Goal: Use online tool/utility: Utilize a website feature to perform a specific function

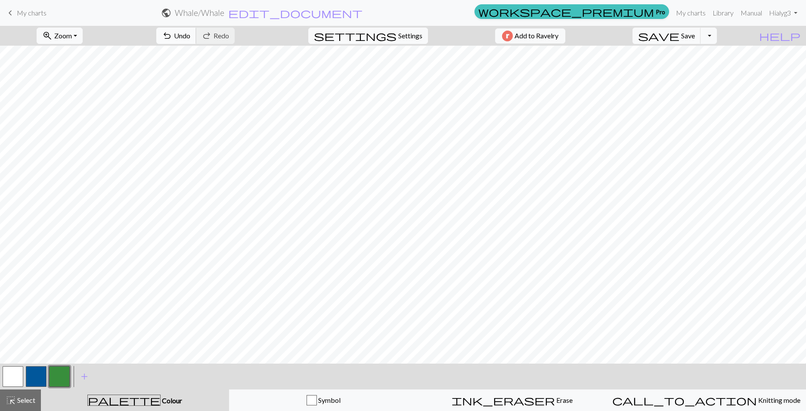
click at [172, 36] on span "undo" at bounding box center [167, 36] width 10 height 12
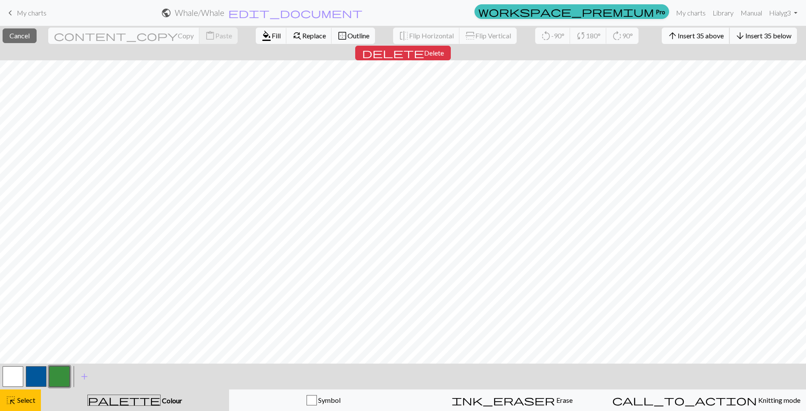
click at [678, 35] on span "Insert 35 above" at bounding box center [701, 35] width 46 height 8
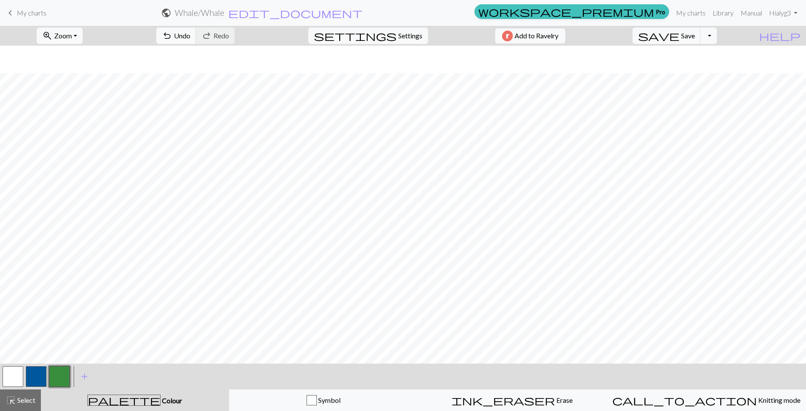
scroll to position [330, 0]
click at [72, 34] on span "Zoom" at bounding box center [63, 35] width 18 height 8
click at [71, 108] on button "50%" at bounding box center [71, 103] width 68 height 14
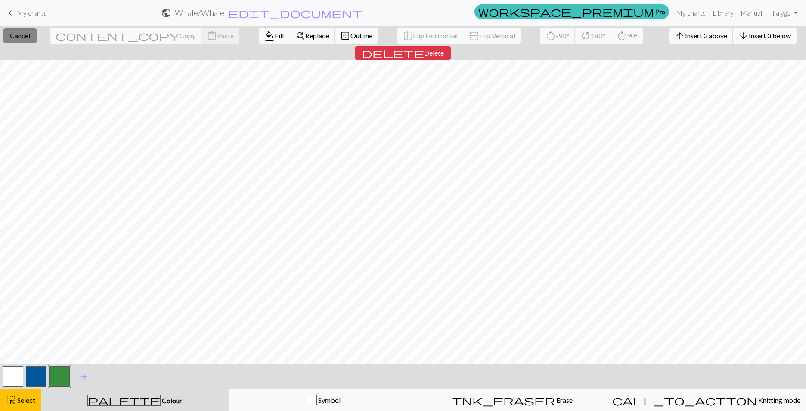
click at [27, 34] on span "Cancel" at bounding box center [20, 35] width 20 height 8
click at [29, 36] on span "Cancel" at bounding box center [20, 35] width 20 height 8
click at [24, 34] on span "Cancel" at bounding box center [20, 35] width 20 height 8
click at [275, 33] on span "Fill" at bounding box center [279, 35] width 9 height 8
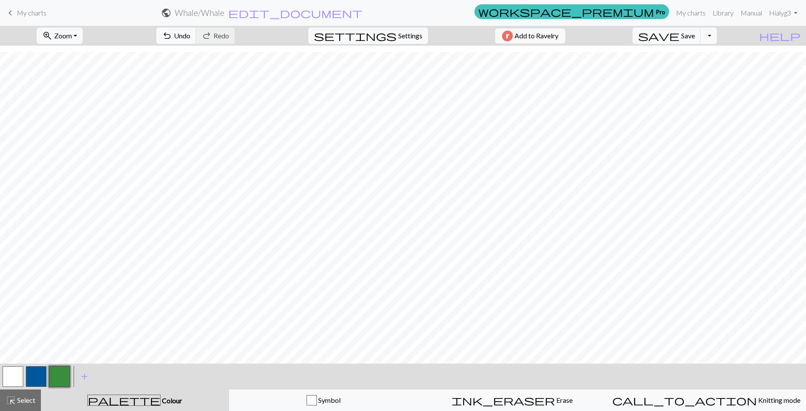
click at [14, 375] on button "button" at bounding box center [13, 376] width 21 height 21
click at [59, 377] on button "button" at bounding box center [59, 376] width 21 height 21
click at [7, 374] on button "button" at bounding box center [13, 376] width 21 height 21
drag, startPoint x: 60, startPoint y: 378, endPoint x: 60, endPoint y: 373, distance: 5.2
click at [60, 375] on button "button" at bounding box center [59, 376] width 21 height 21
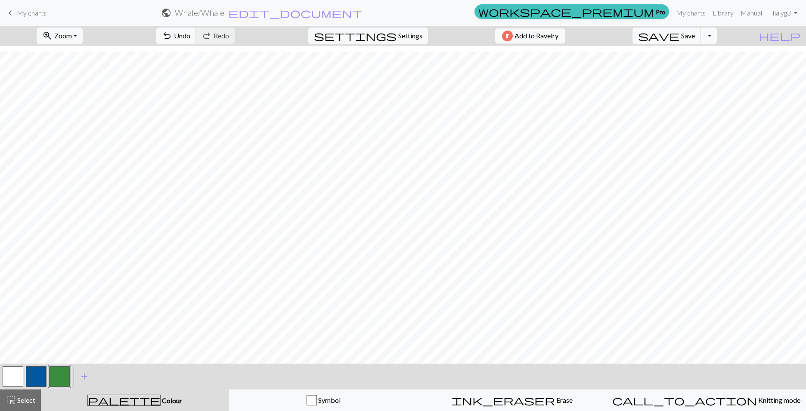
click at [12, 377] on button "button" at bounding box center [13, 376] width 21 height 21
click at [695, 37] on span "Save" at bounding box center [688, 35] width 14 height 8
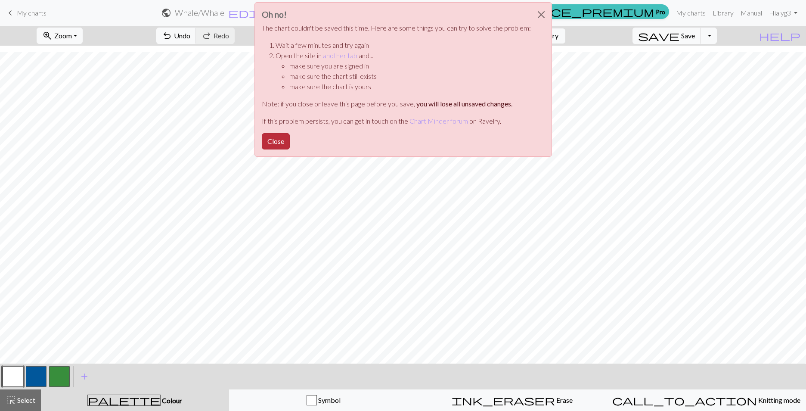
click at [268, 142] on button "Close" at bounding box center [276, 141] width 28 height 16
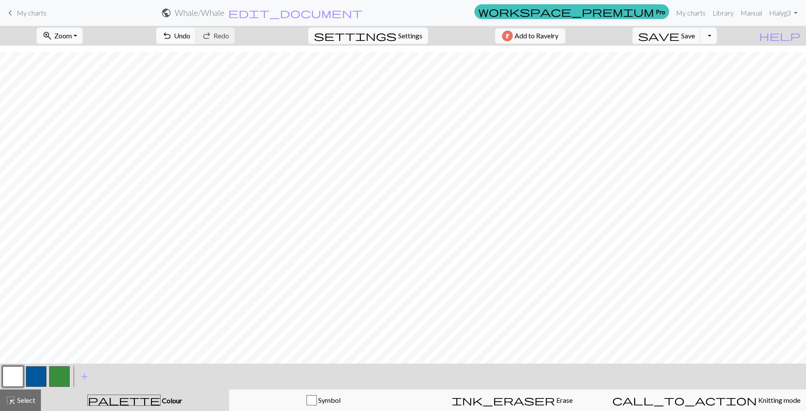
click at [717, 36] on button "Toggle Dropdown" at bounding box center [708, 36] width 16 height 16
click at [705, 68] on button "save_alt Download" at bounding box center [645, 69] width 142 height 14
click at [377, 28] on button "Download" at bounding box center [382, 28] width 42 height 16
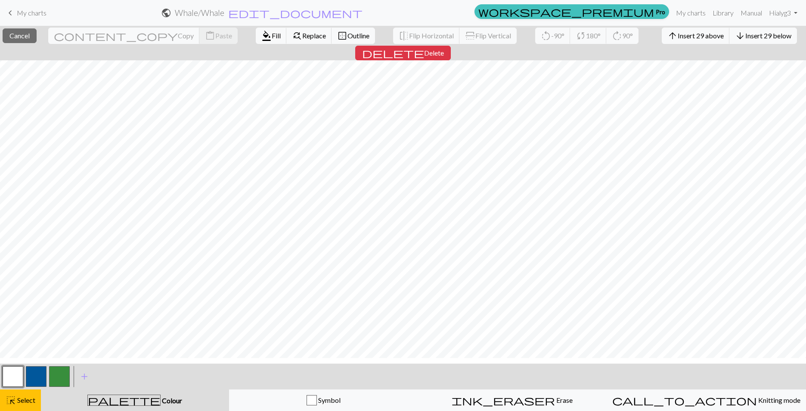
scroll to position [0, 0]
click at [29, 37] on span "Cancel" at bounding box center [19, 35] width 20 height 8
click at [55, 378] on button "button" at bounding box center [59, 376] width 21 height 21
click at [275, 38] on span "Fill" at bounding box center [279, 35] width 9 height 8
click at [275, 39] on span "Fill" at bounding box center [279, 35] width 9 height 8
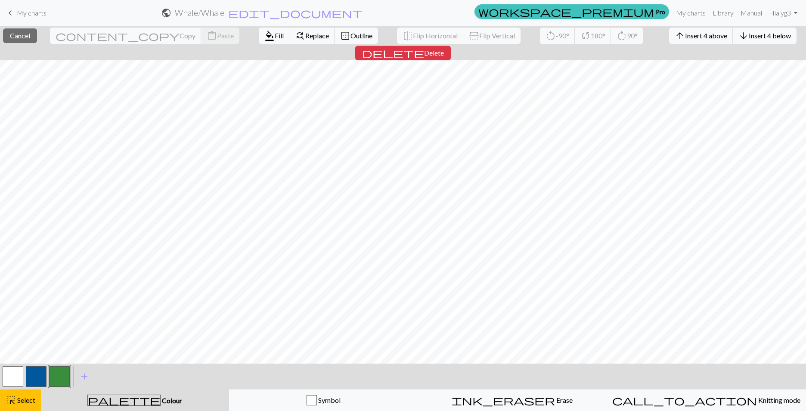
click at [15, 378] on button "button" at bounding box center [13, 376] width 21 height 21
click at [275, 35] on span "Fill" at bounding box center [279, 35] width 9 height 8
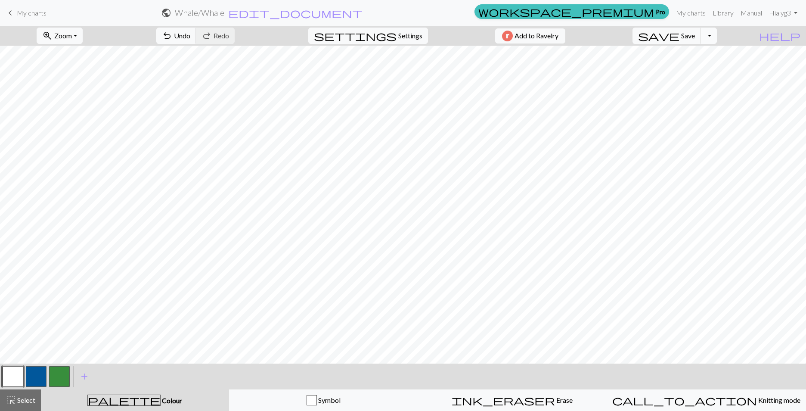
click at [717, 36] on button "Toggle Dropdown" at bounding box center [708, 36] width 16 height 16
click at [706, 67] on button "save_alt Download" at bounding box center [645, 69] width 142 height 14
click at [378, 28] on button "Download" at bounding box center [382, 28] width 42 height 16
click at [409, 38] on span "Settings" at bounding box center [410, 36] width 24 height 10
select select "dk"
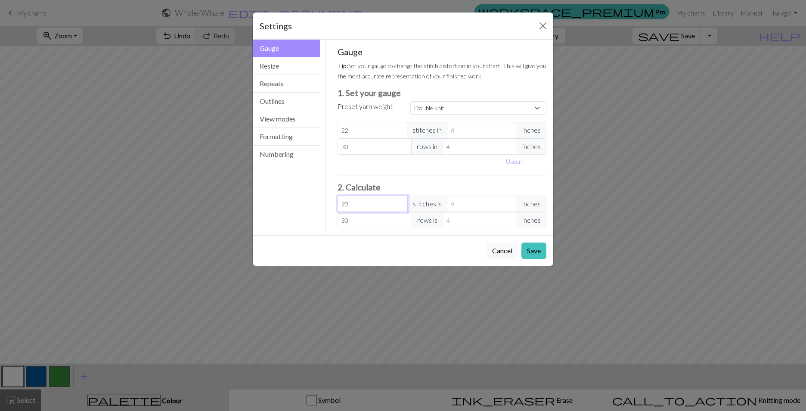
click at [371, 207] on input "22" at bounding box center [372, 203] width 70 height 16
click at [446, 110] on select "Custom Square Lace Light Fingering Fingering Sport Double knit Worsted Aran Bul…" at bounding box center [478, 107] width 136 height 13
drag, startPoint x: 356, startPoint y: 201, endPoint x: 331, endPoint y: 206, distance: 25.8
click at [331, 206] on div "Gauge Tip: Set your gauge to change the stitch distortion in your chart. This w…" at bounding box center [442, 137] width 223 height 195
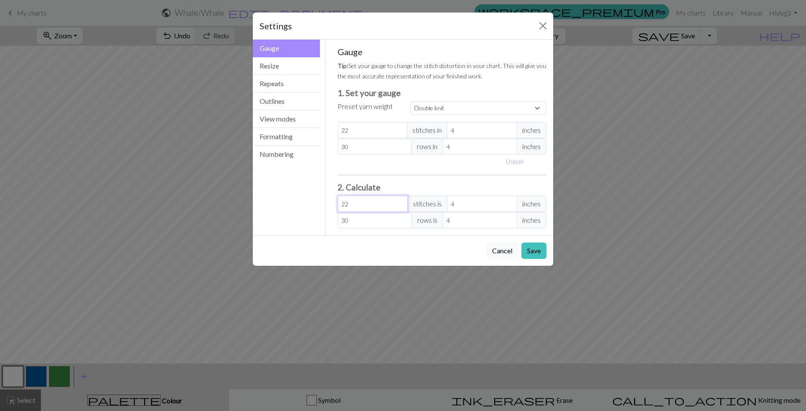
type input "1"
type input "0.18"
type input "16"
type input "2.91"
type input "165"
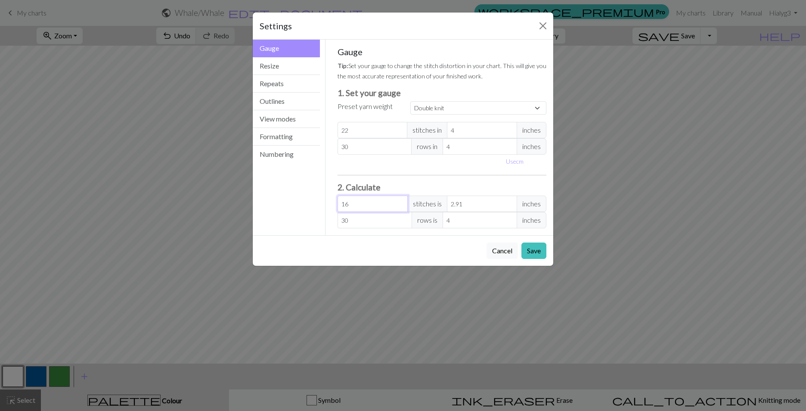
type input "30"
type input "165"
drag, startPoint x: 356, startPoint y: 222, endPoint x: 334, endPoint y: 218, distance: 22.3
click at [334, 218] on div "Gauge Tip: Set your gauge to change the stitch distortion in your chart. This w…" at bounding box center [442, 137] width 223 height 195
type input "1"
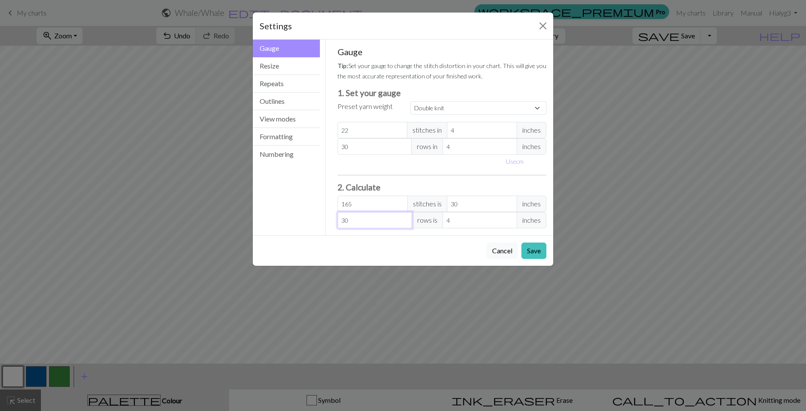
type input "0.13"
type input "17"
type input "2.27"
type input "175"
type input "23.33"
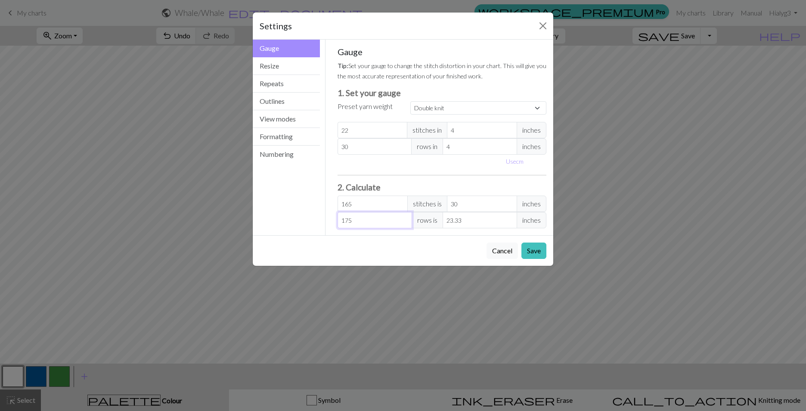
click at [347, 220] on input "175" at bounding box center [374, 220] width 74 height 16
type input "17"
type input "2.27"
type input "1"
type input "0.13"
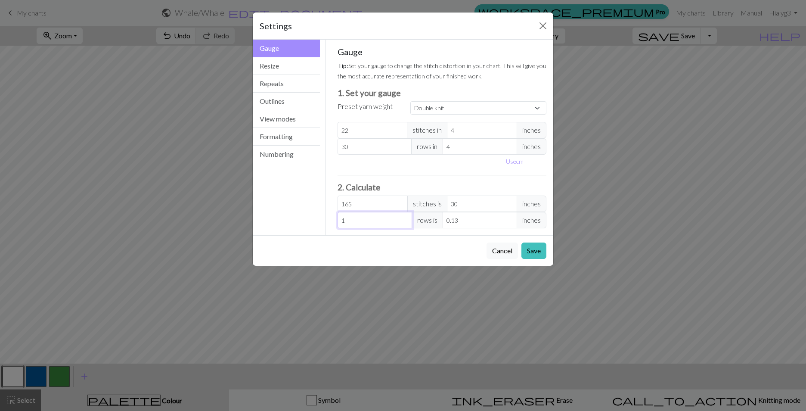
type input "18"
type input "2.4"
type input "183"
type input "24.4"
type input "183"
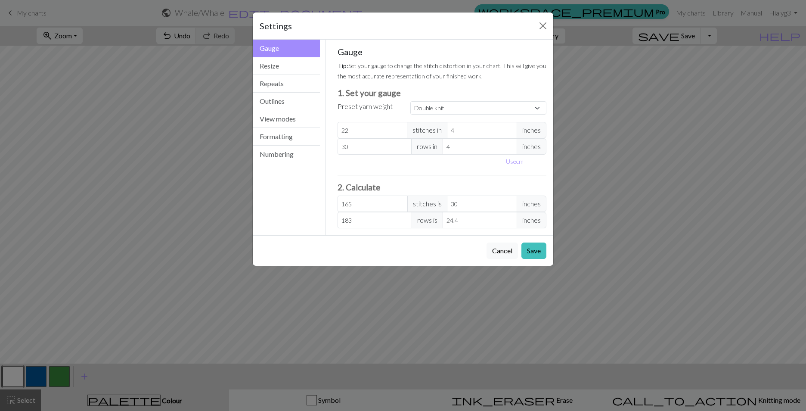
click at [432, 250] on div "Cancel Save" at bounding box center [403, 250] width 300 height 31
click at [530, 251] on button "Save" at bounding box center [533, 250] width 25 height 16
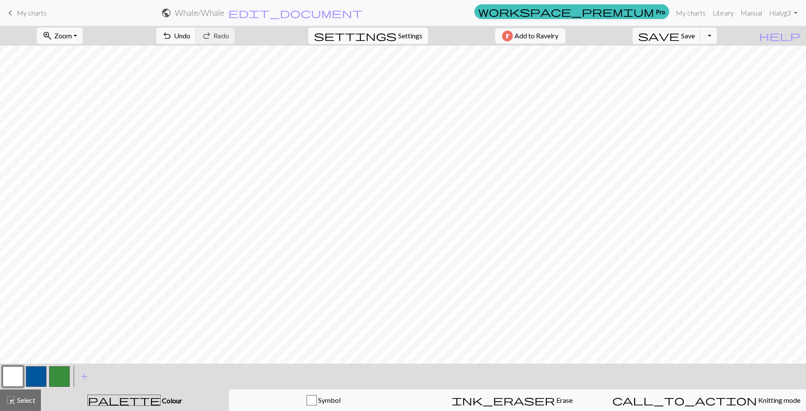
click at [410, 34] on span "Settings" at bounding box center [410, 36] width 24 height 10
select select "dk"
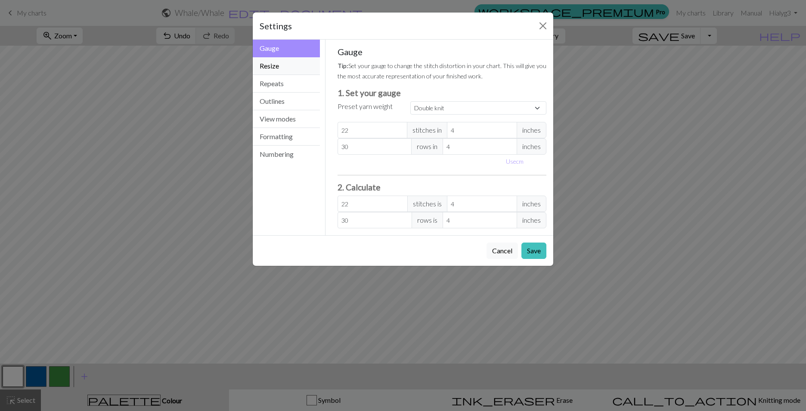
click at [287, 66] on button "Resize" at bounding box center [286, 66] width 67 height 18
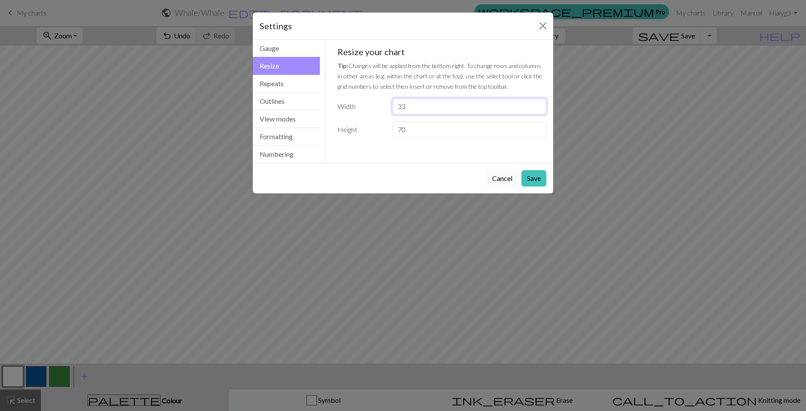
click at [409, 106] on input "33" at bounding box center [469, 106] width 154 height 16
click at [287, 104] on button "Outlines" at bounding box center [286, 102] width 67 height 18
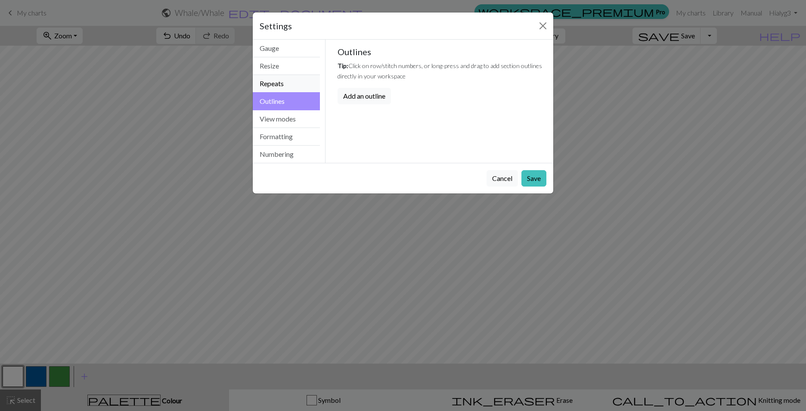
click at [288, 86] on button "Repeats" at bounding box center [286, 84] width 67 height 18
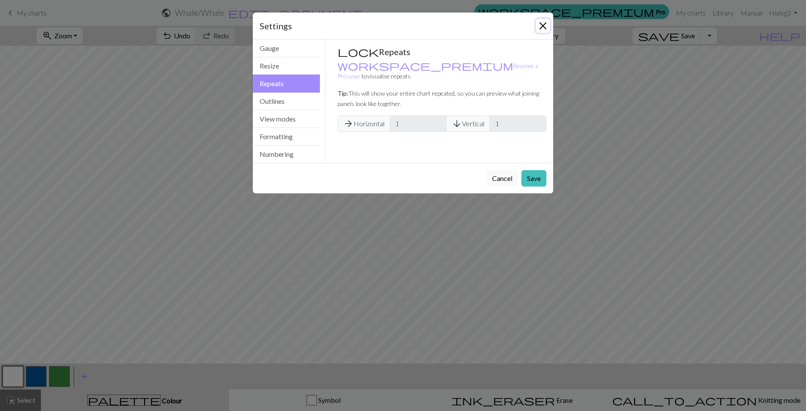
click at [541, 28] on button "Close" at bounding box center [543, 26] width 14 height 14
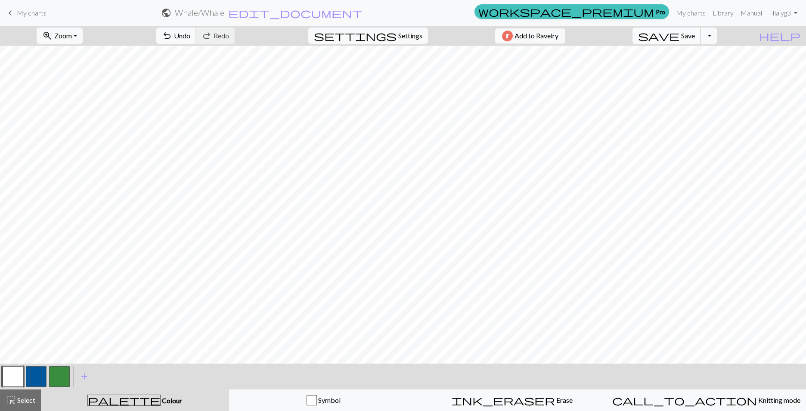
click at [695, 34] on span "Save" at bounding box center [688, 35] width 14 height 8
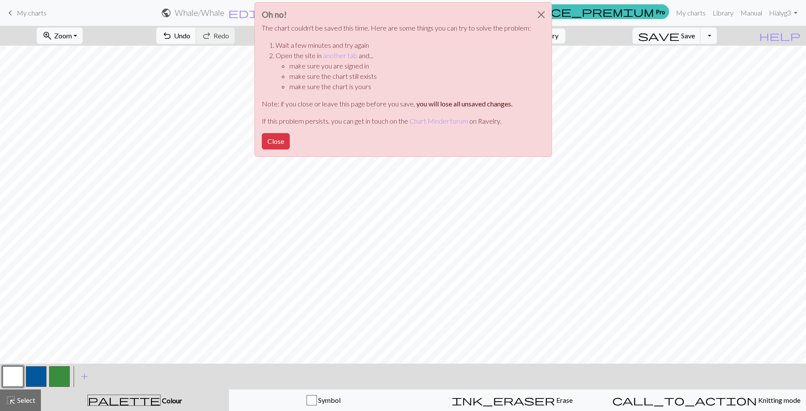
drag, startPoint x: 278, startPoint y: 140, endPoint x: 266, endPoint y: 111, distance: 31.5
click at [278, 140] on button "Close" at bounding box center [276, 141] width 28 height 16
